Goal: Task Accomplishment & Management: Complete application form

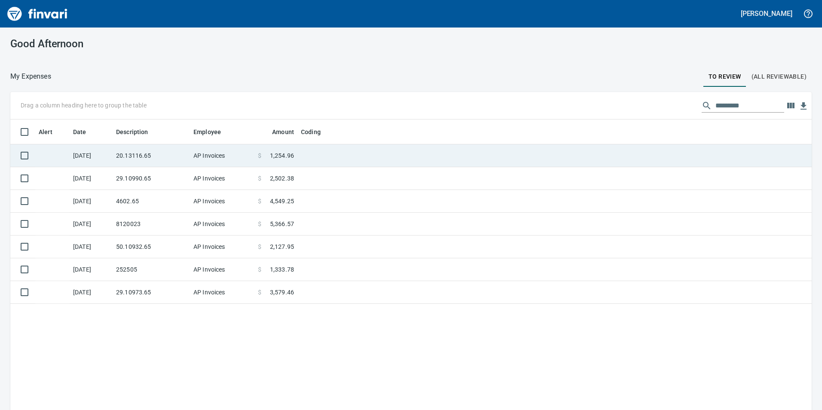
scroll to position [309, 789]
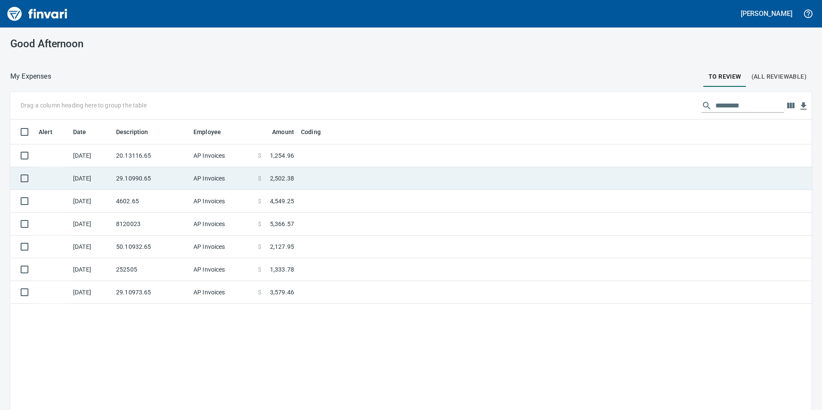
click at [345, 174] on td at bounding box center [405, 178] width 215 height 23
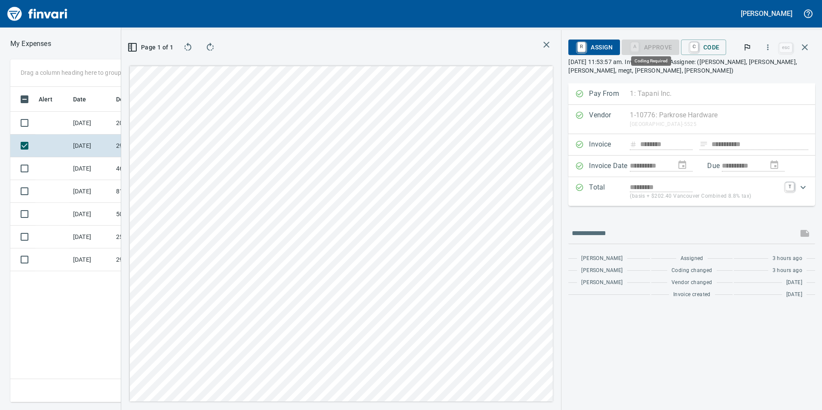
scroll to position [309, 580]
click at [702, 46] on span "C Code" at bounding box center [704, 47] width 32 height 15
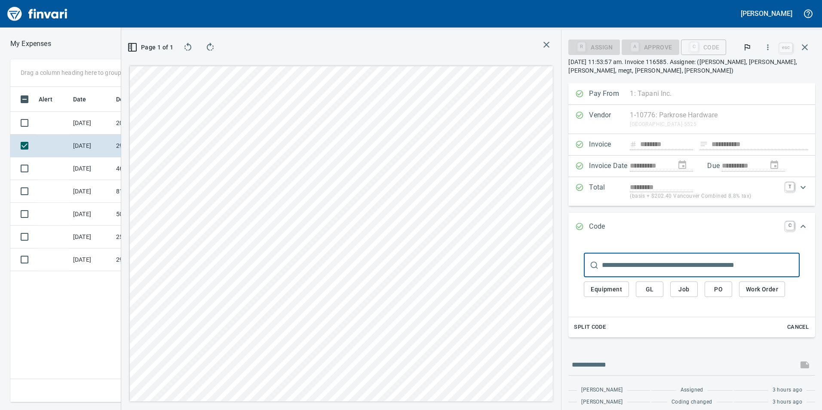
click at [652, 289] on span "GL" at bounding box center [650, 289] width 14 height 11
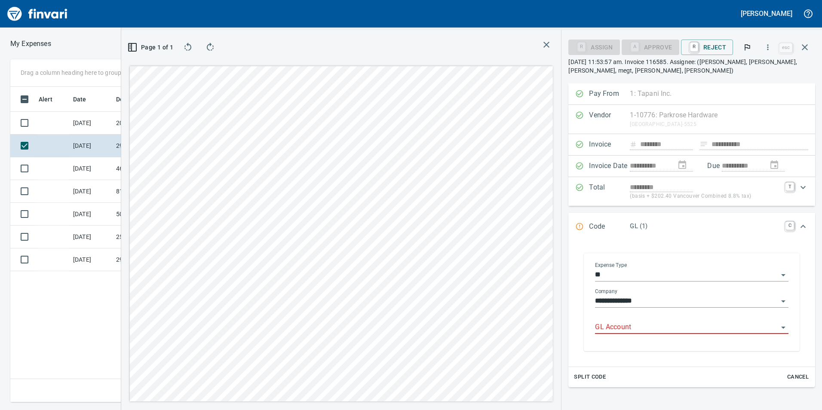
click at [670, 323] on input "GL Account" at bounding box center [686, 328] width 183 height 12
click at [640, 341] on li "6029.65.10: SMTC Qty Tools" at bounding box center [688, 349] width 187 height 21
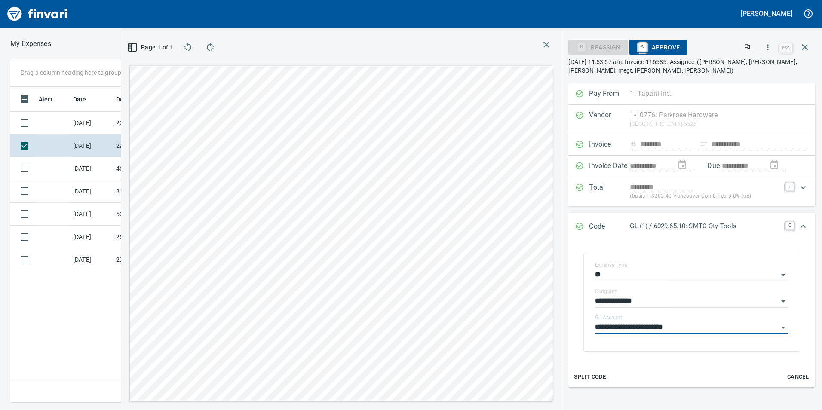
type input "**********"
click at [673, 45] on span "A Approve" at bounding box center [659, 47] width 44 height 15
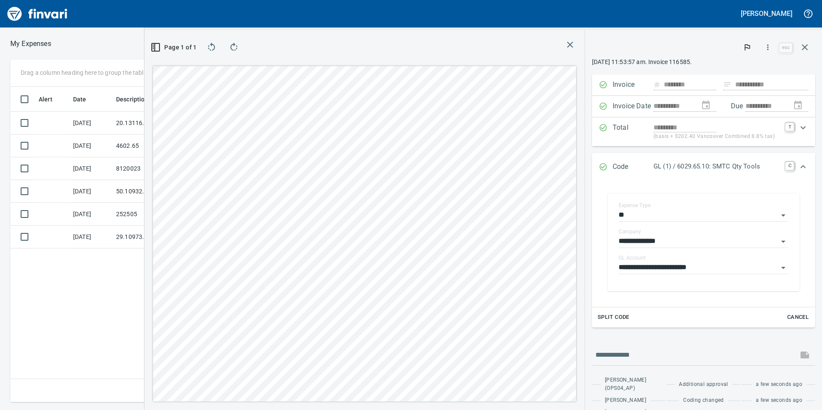
scroll to position [0, 0]
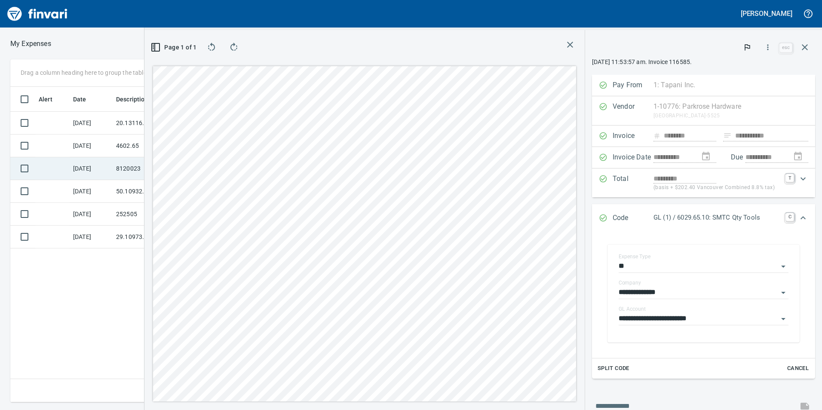
click at [112, 165] on td "[DATE]" at bounding box center [91, 168] width 43 height 23
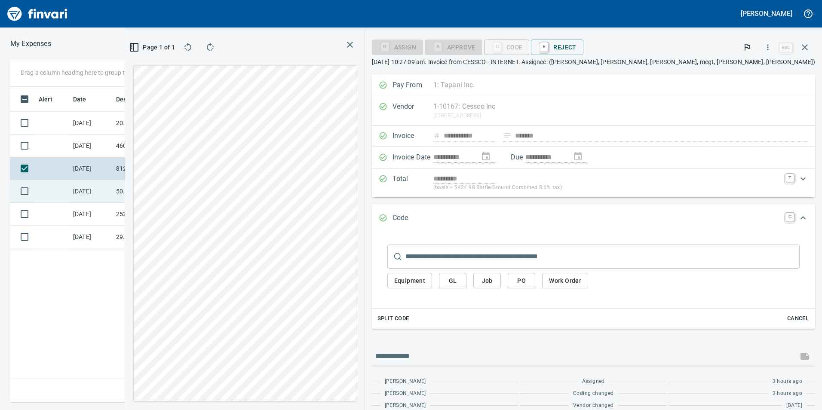
click at [109, 192] on td "[DATE]" at bounding box center [91, 191] width 43 height 23
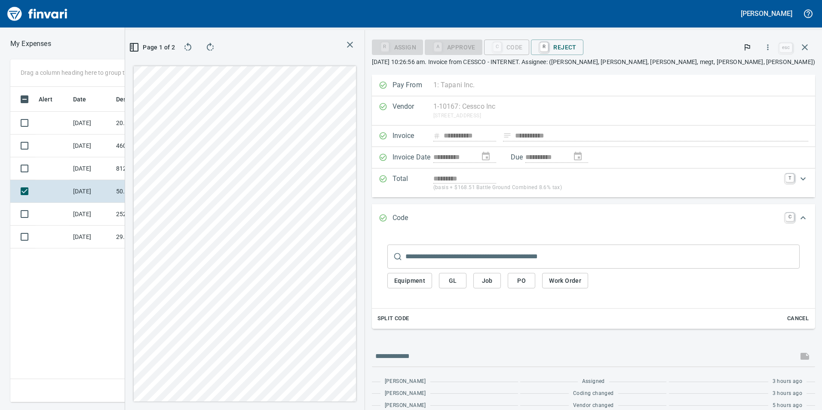
click at [460, 284] on span "GL" at bounding box center [453, 281] width 14 height 11
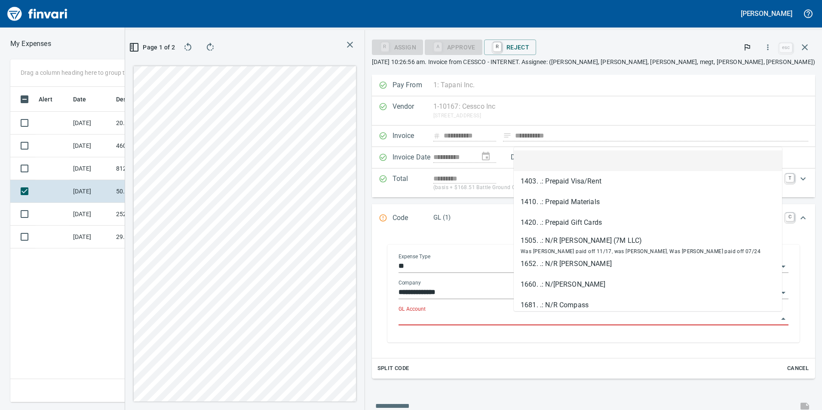
click at [588, 314] on input "GL Account" at bounding box center [589, 319] width 380 height 12
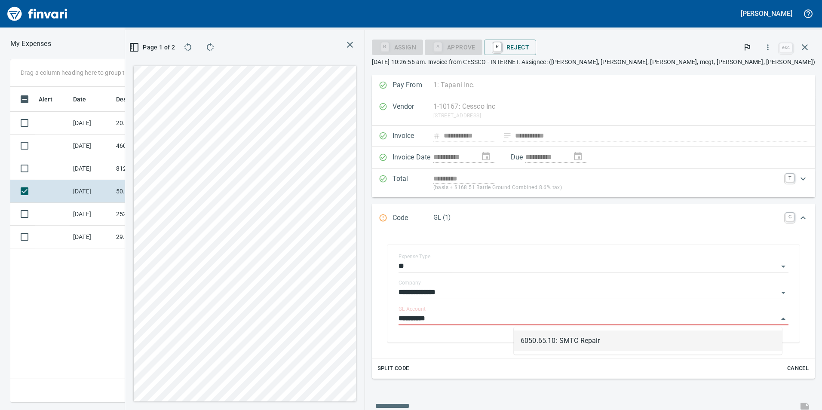
scroll to position [309, 580]
click at [559, 339] on li "6050.65.10: SMTC Repair" at bounding box center [648, 341] width 268 height 21
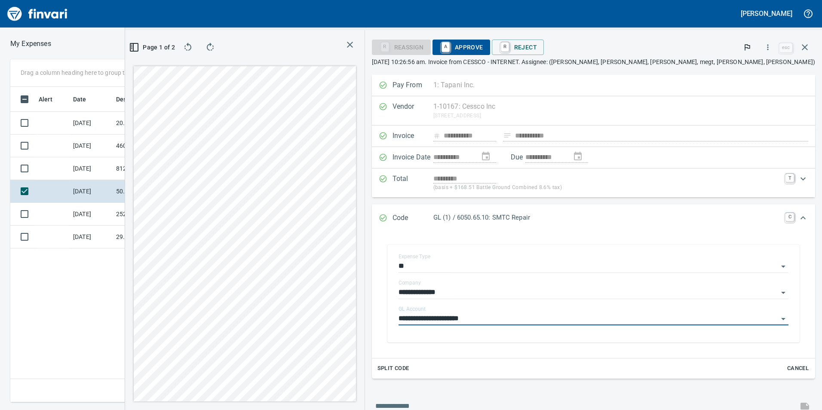
type input "**********"
click at [483, 46] on span "A Approve" at bounding box center [462, 47] width 44 height 15
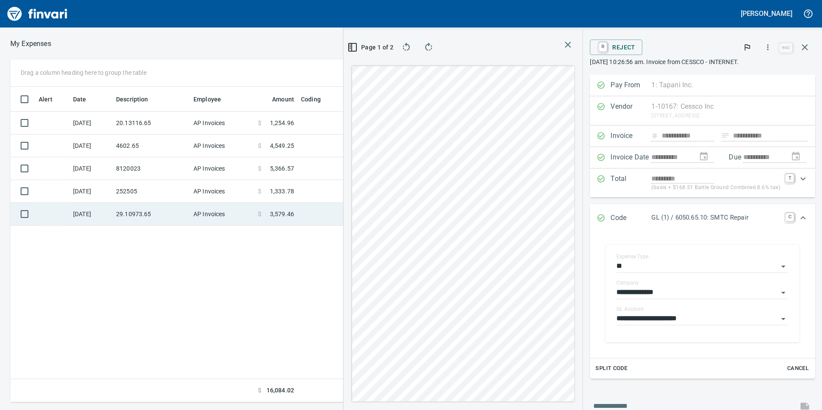
click at [148, 204] on td "29.10973.65" at bounding box center [151, 214] width 77 height 23
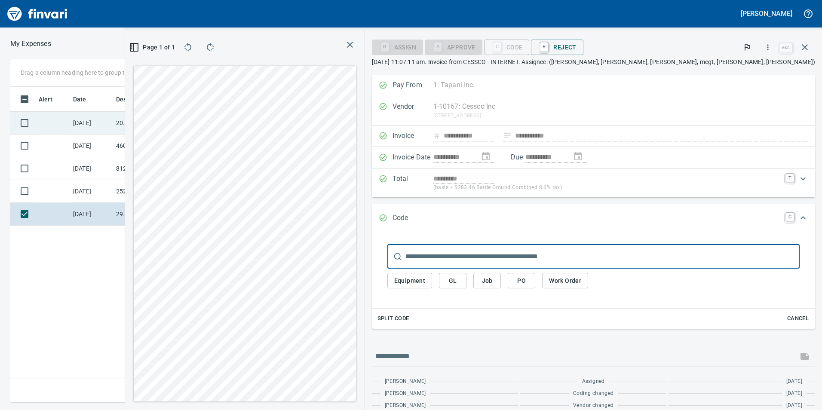
click at [151, 120] on td "20.13116.65" at bounding box center [151, 123] width 77 height 23
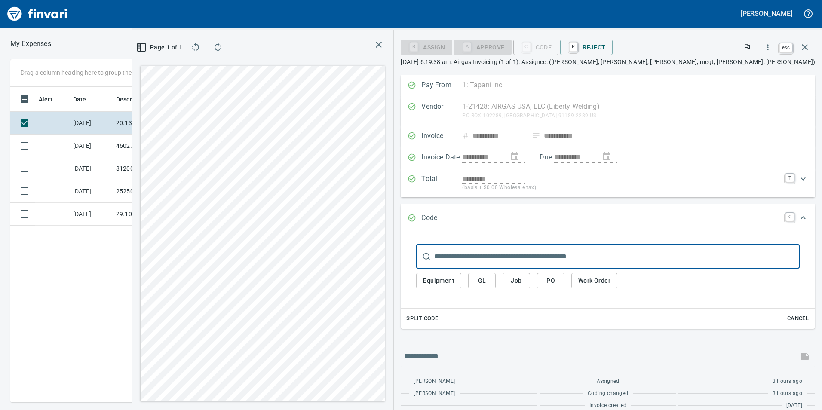
click at [812, 43] on button "button" at bounding box center [805, 47] width 21 height 21
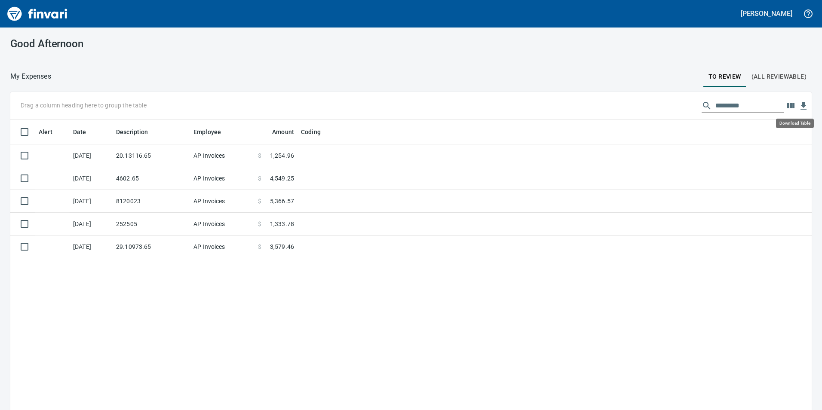
scroll to position [309, 789]
